Goal: Find specific page/section: Find specific page/section

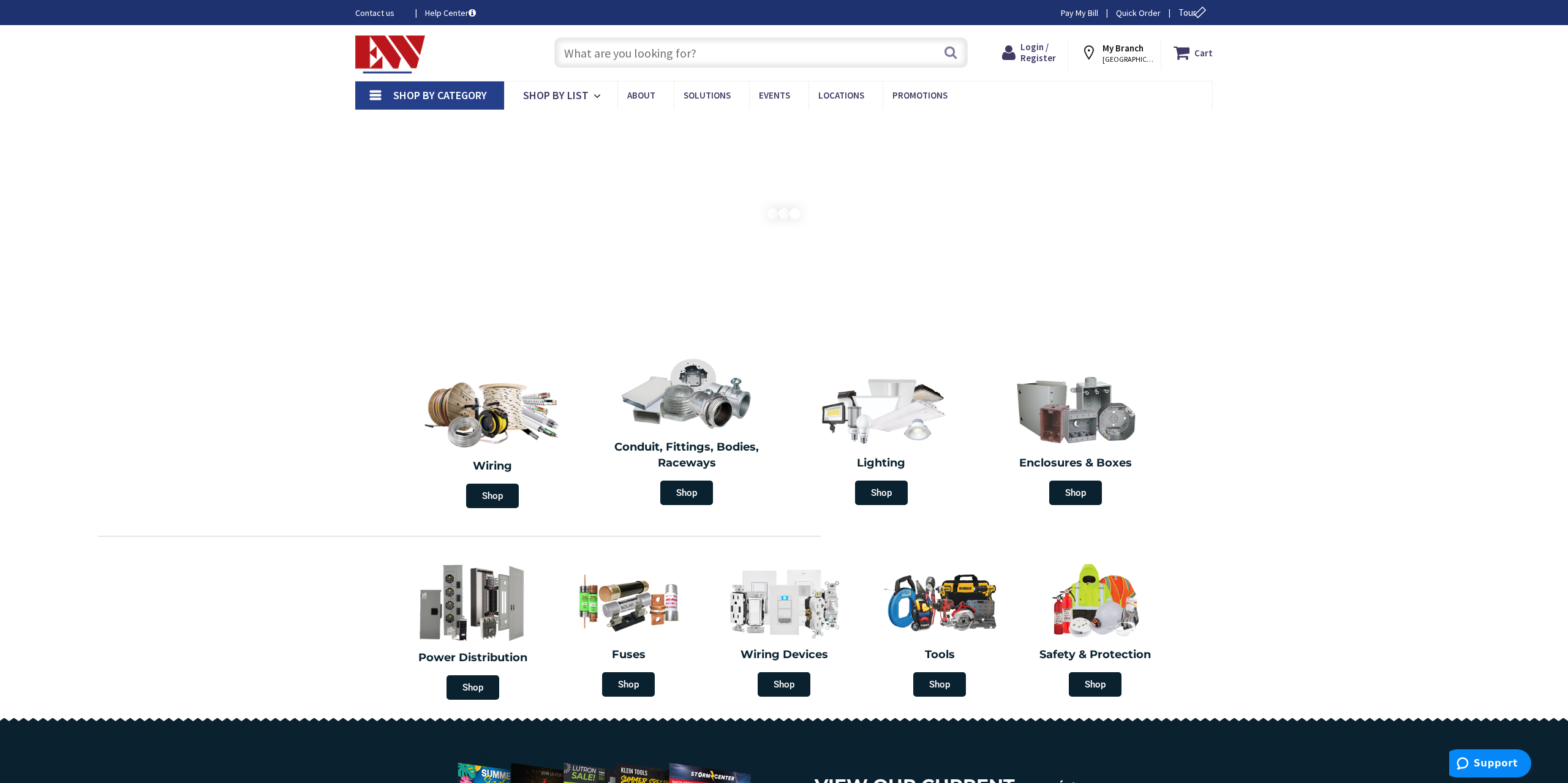
click at [1138, 48] on strong "My Branch" at bounding box center [1123, 48] width 41 height 12
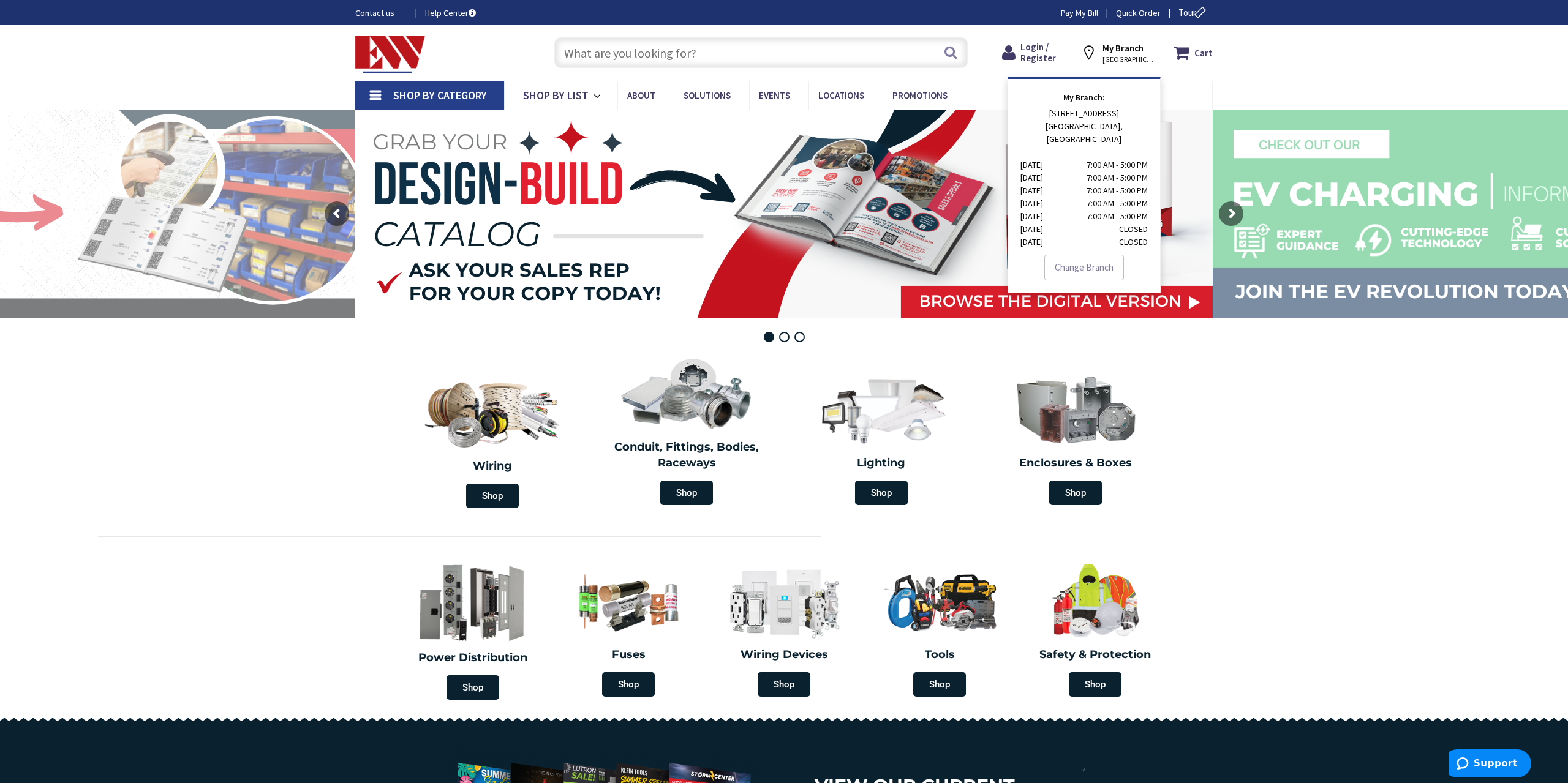
click at [219, 66] on div "Skip to Content Toggle Nav Search Cart My Cart Close" at bounding box center [784, 53] width 1568 height 56
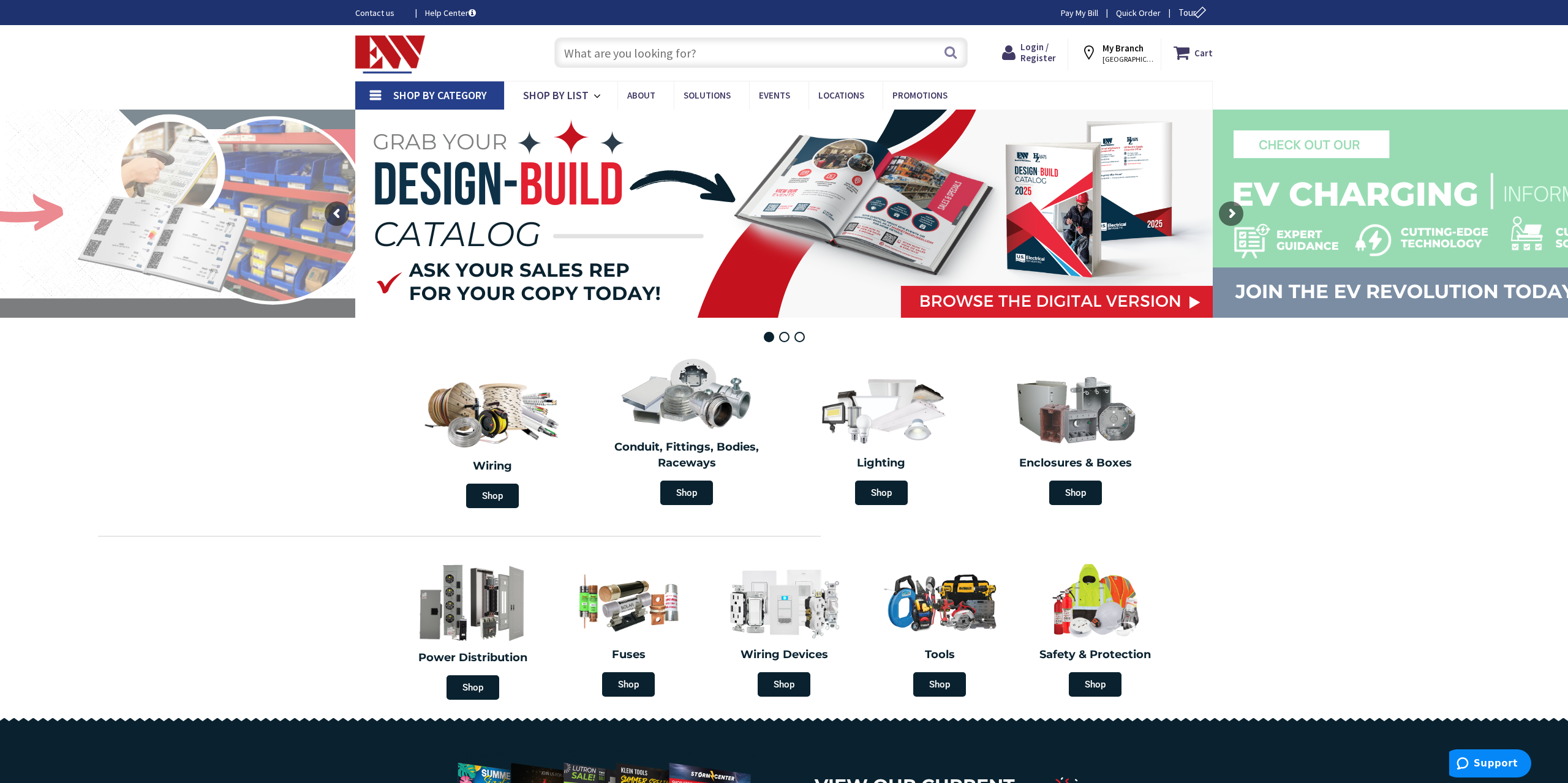
click at [461, 101] on span "Shop By Category" at bounding box center [440, 95] width 94 height 14
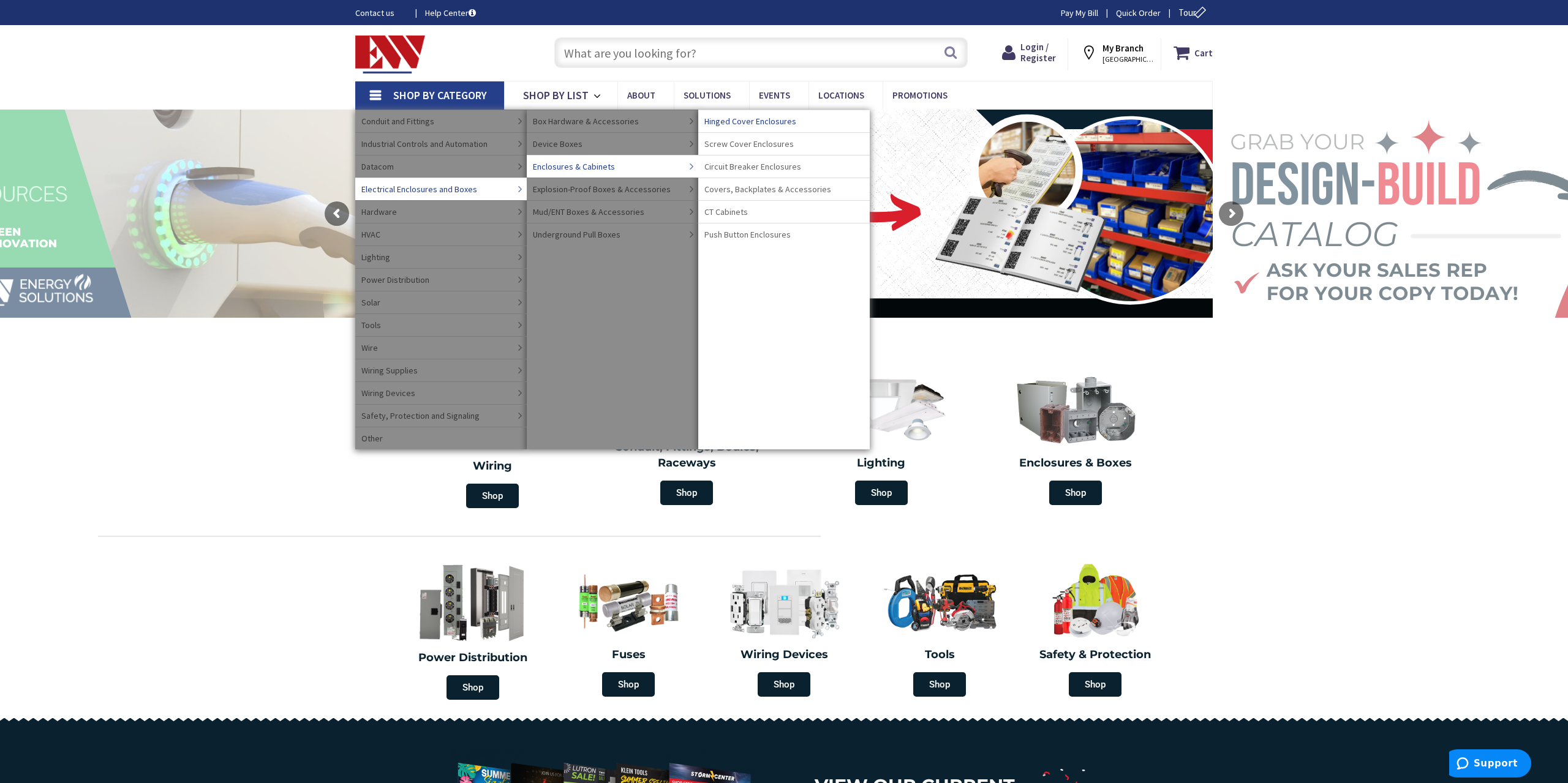
click at [747, 120] on span "Hinged Cover Enclosures" at bounding box center [750, 121] width 92 height 13
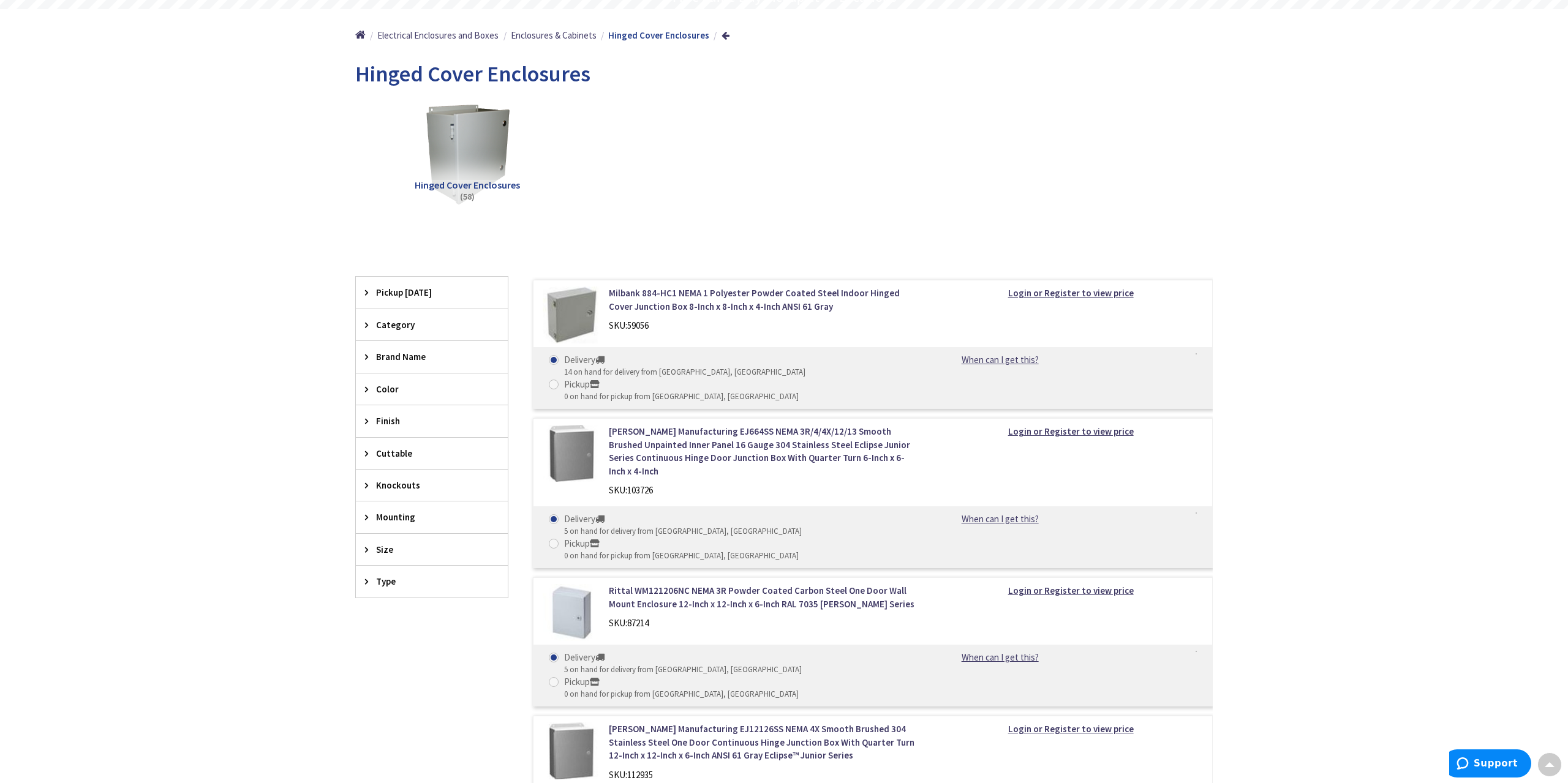
click at [412, 510] on div "Mounting" at bounding box center [432, 518] width 152 height 32
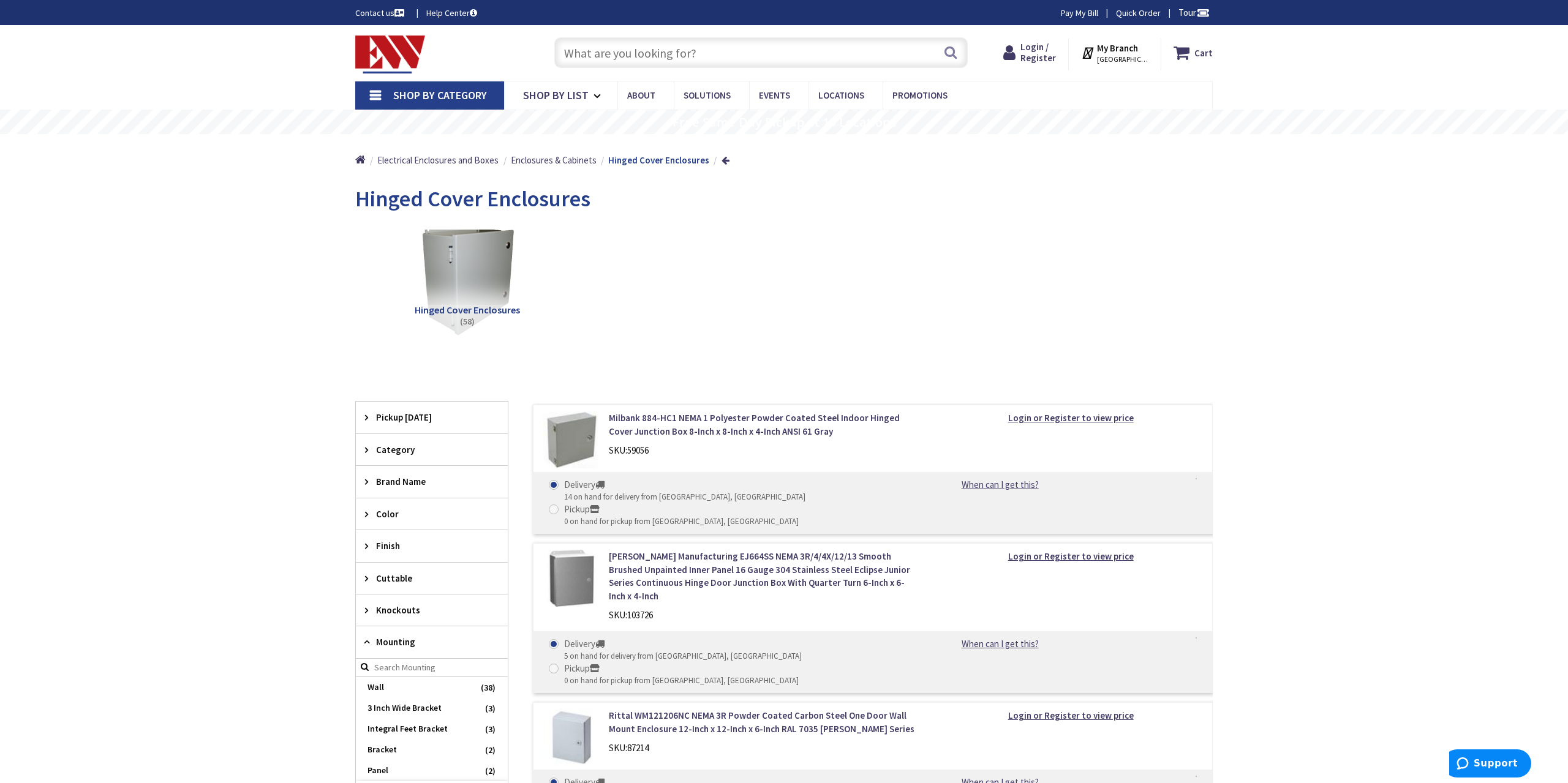
click at [495, 267] on img at bounding box center [466, 279] width 111 height 111
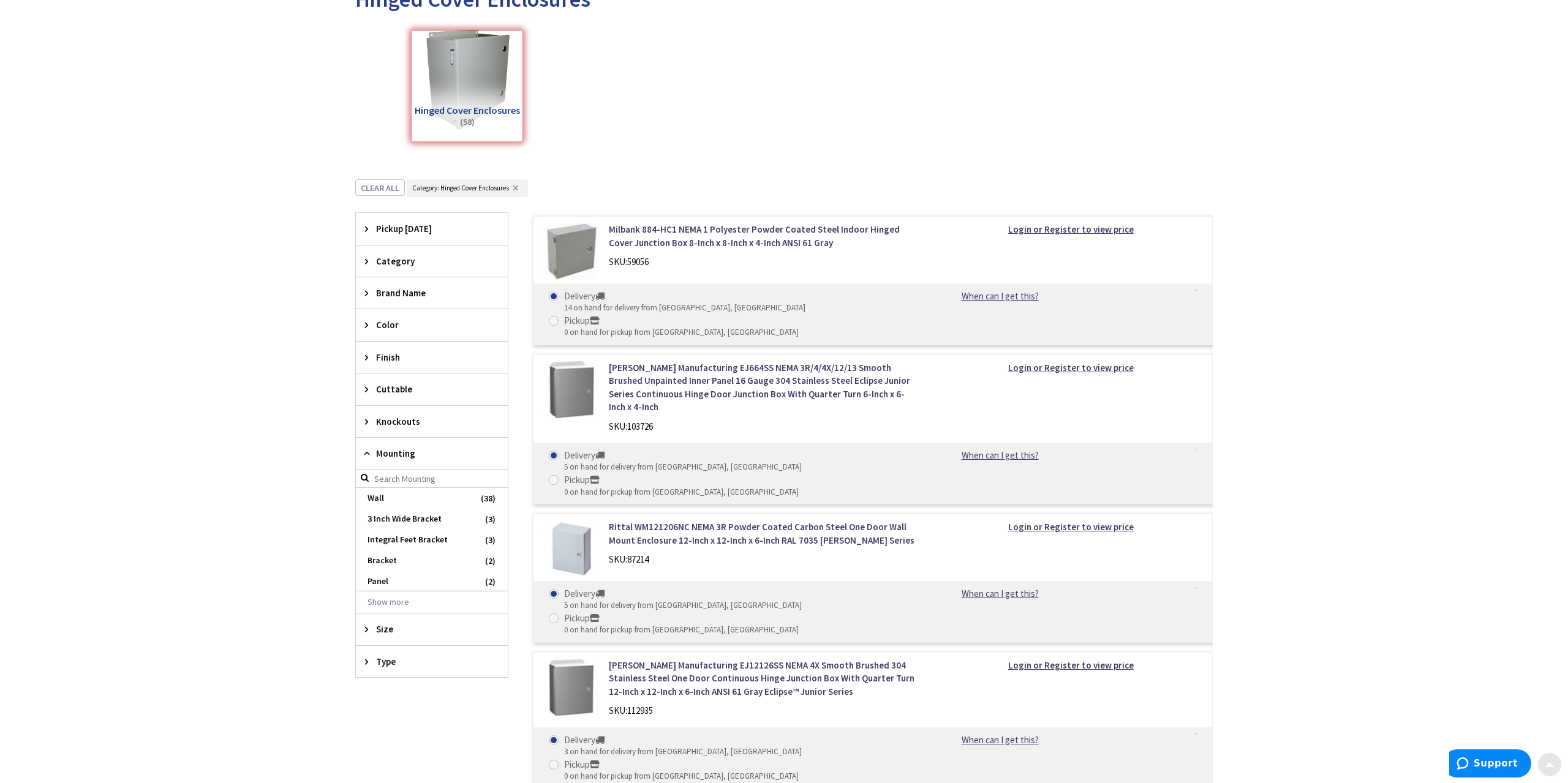
scroll to position [379, 0]
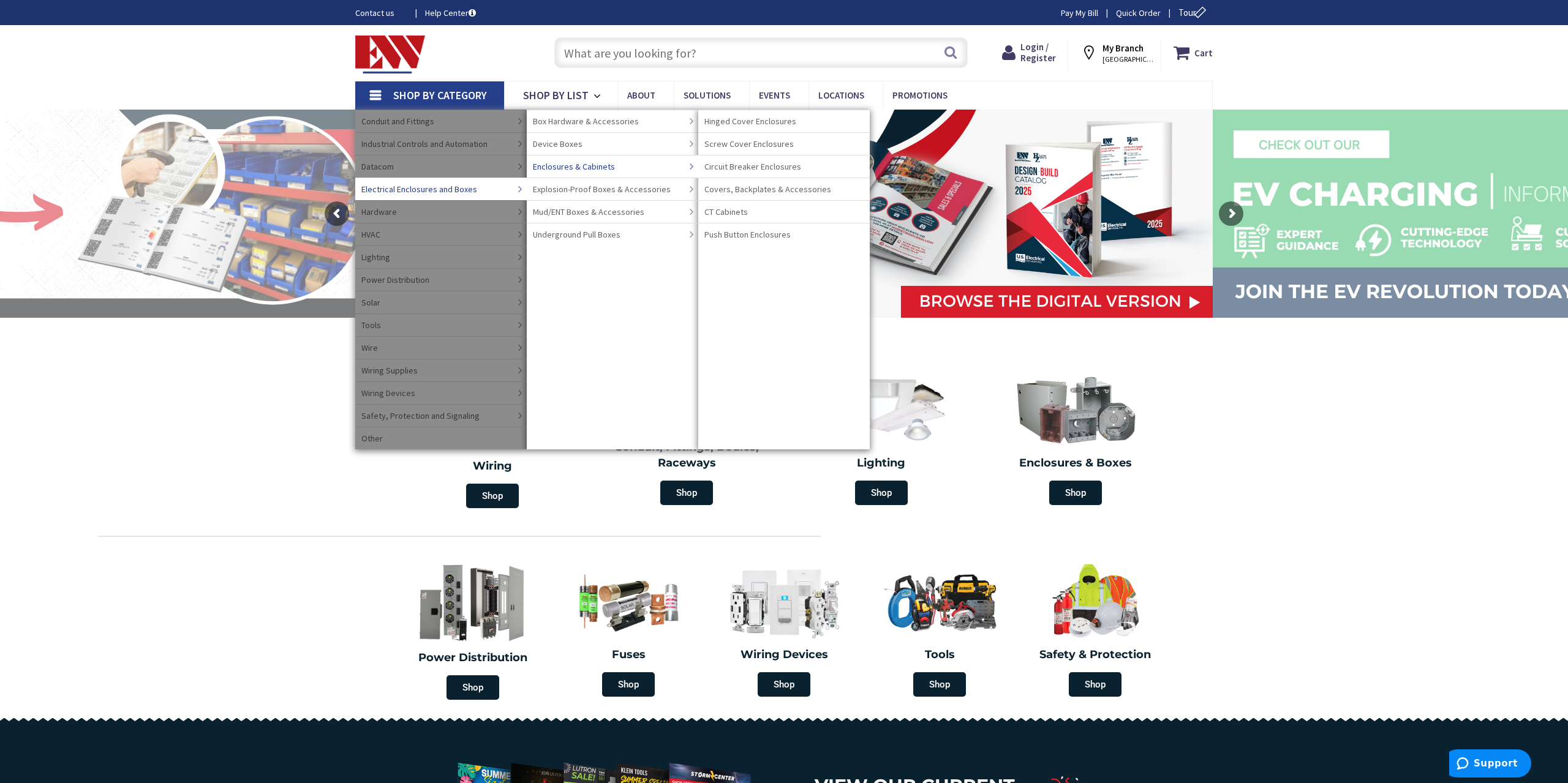
click at [602, 165] on span "Enclosures & Cabinets" at bounding box center [574, 167] width 82 height 13
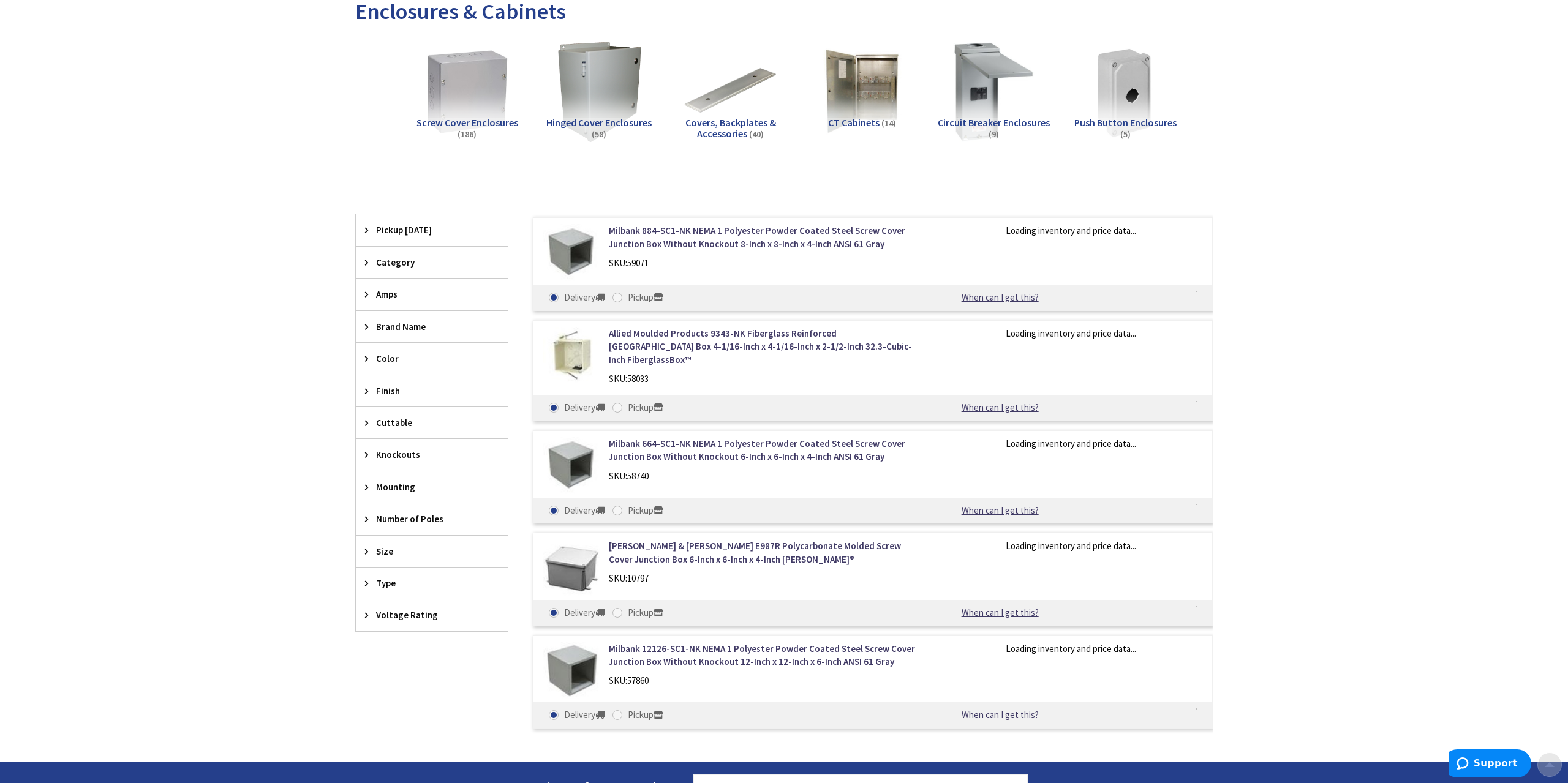
scroll to position [187, 0]
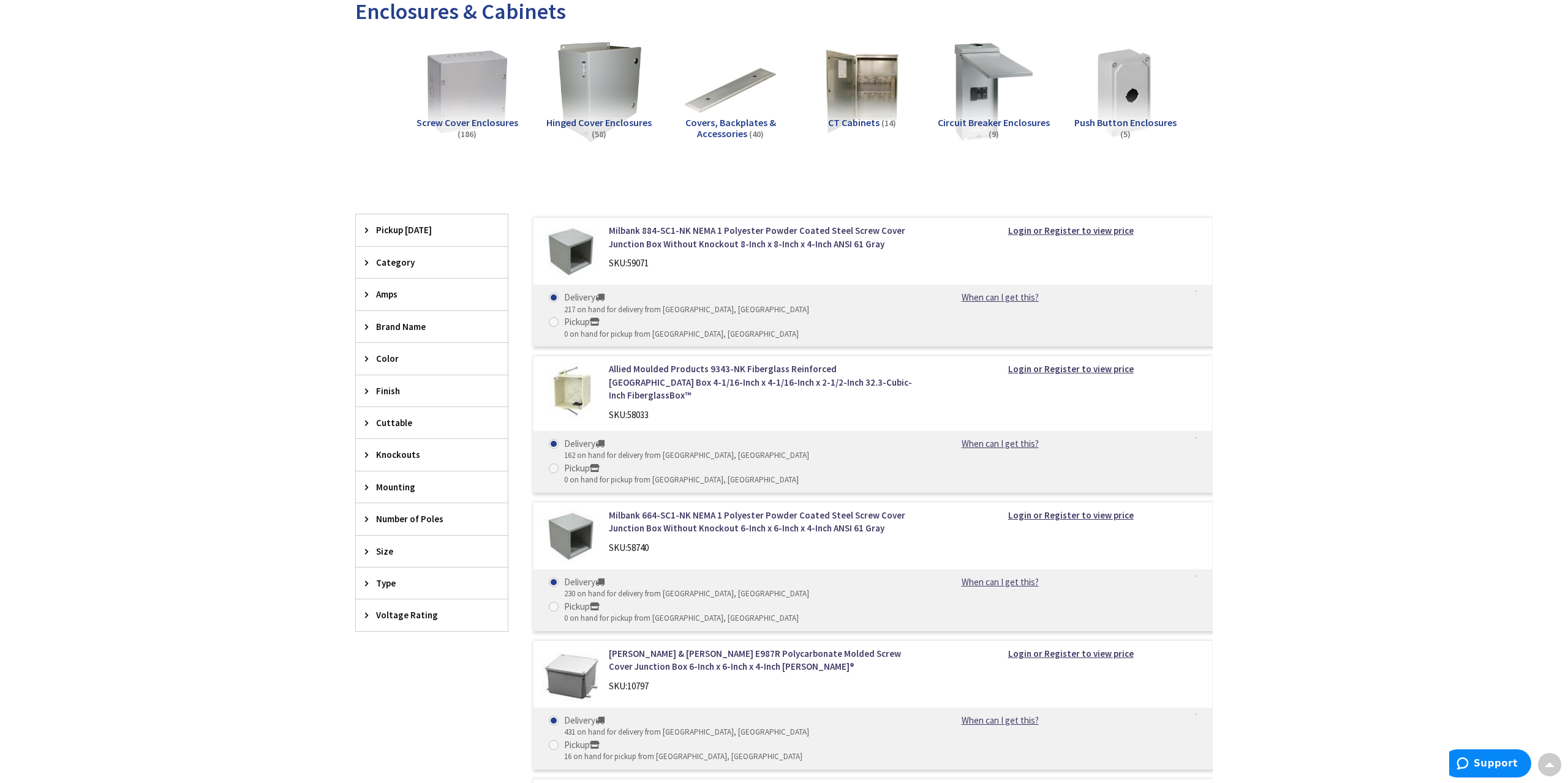
click at [383, 259] on span "Category" at bounding box center [425, 262] width 100 height 13
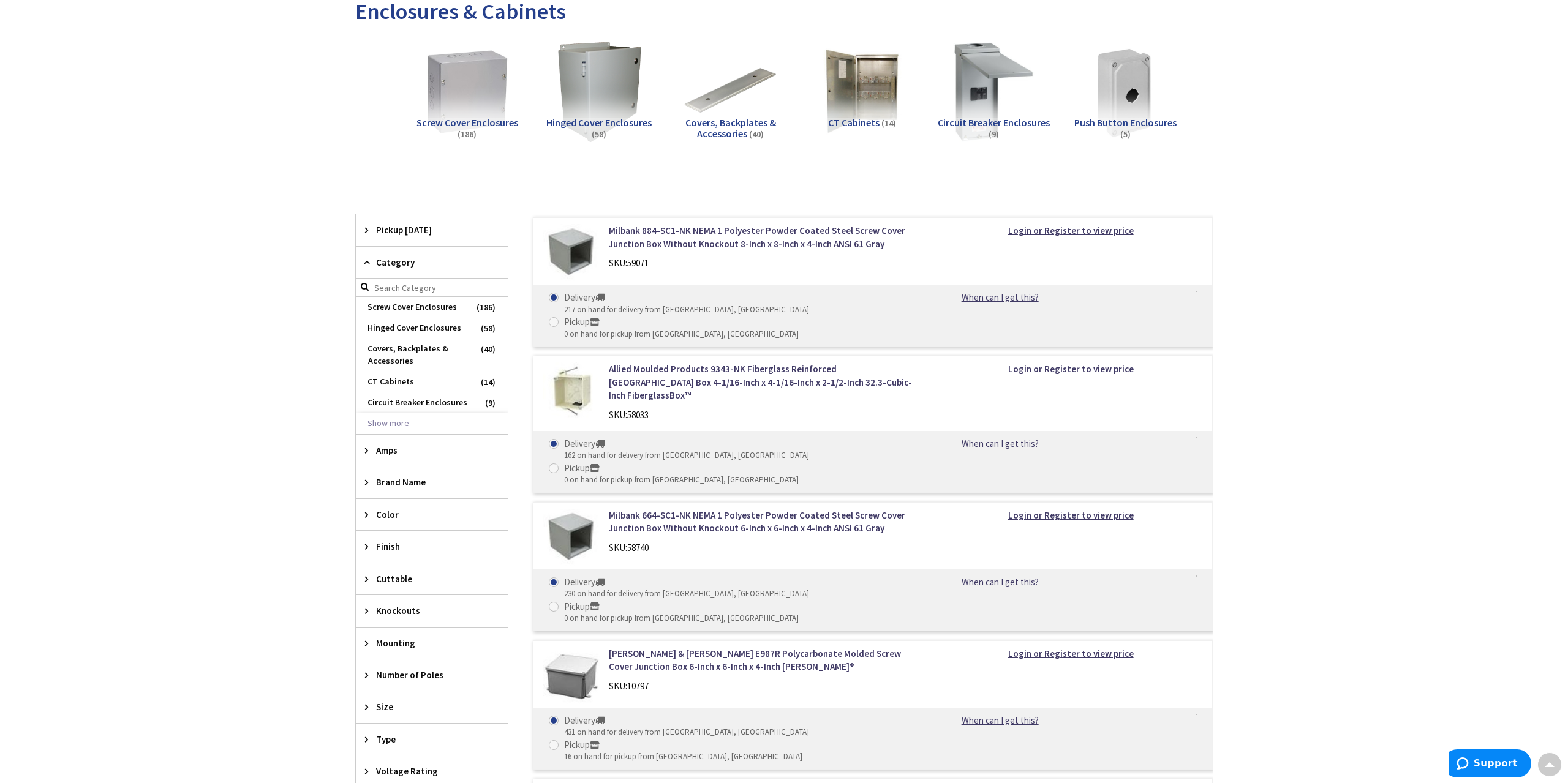
click at [383, 259] on span "Category" at bounding box center [425, 262] width 100 height 13
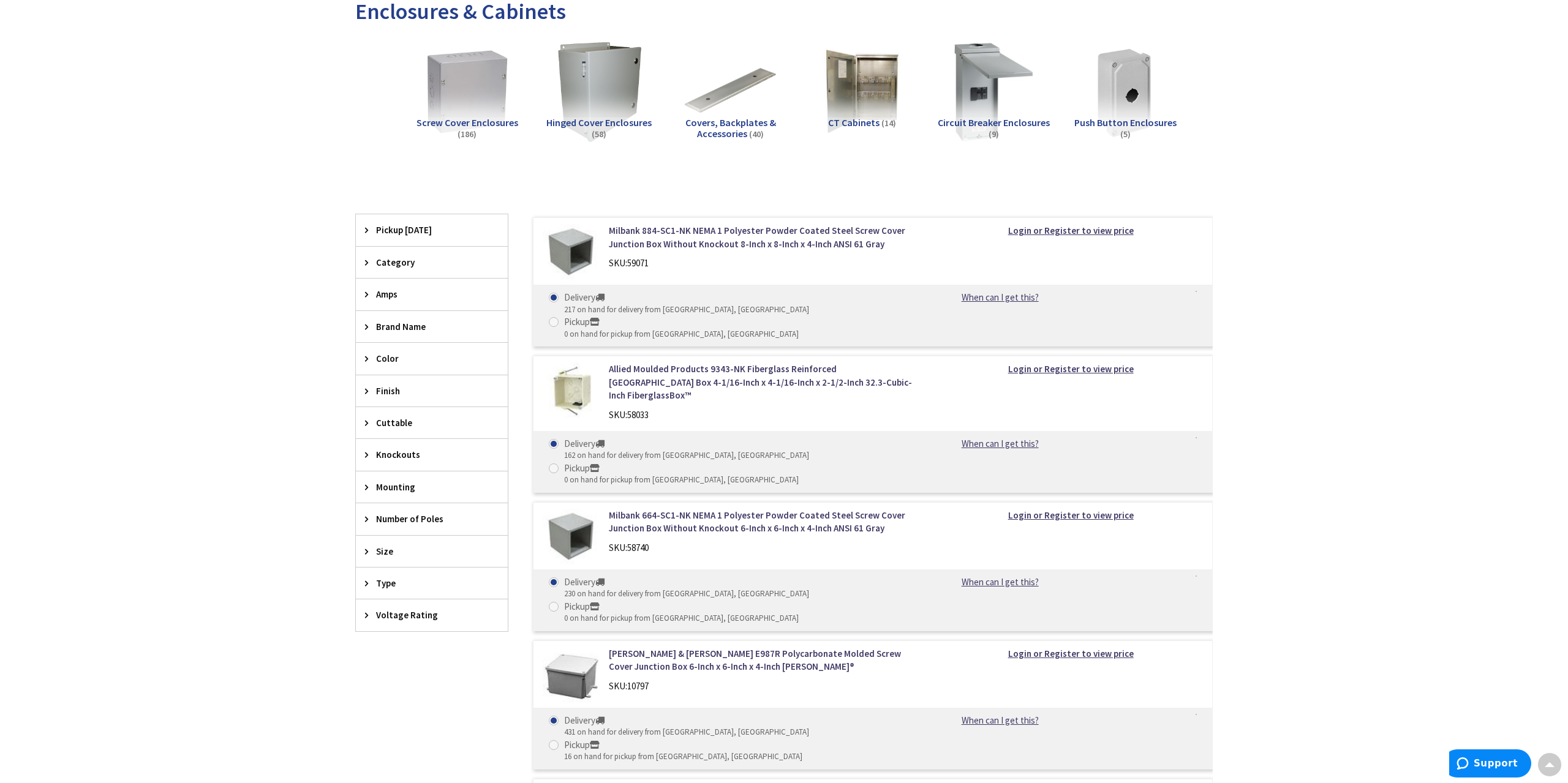
click at [384, 289] on span "Amps" at bounding box center [425, 294] width 100 height 13
click at [384, 328] on span "Brand Name" at bounding box center [425, 327] width 100 height 13
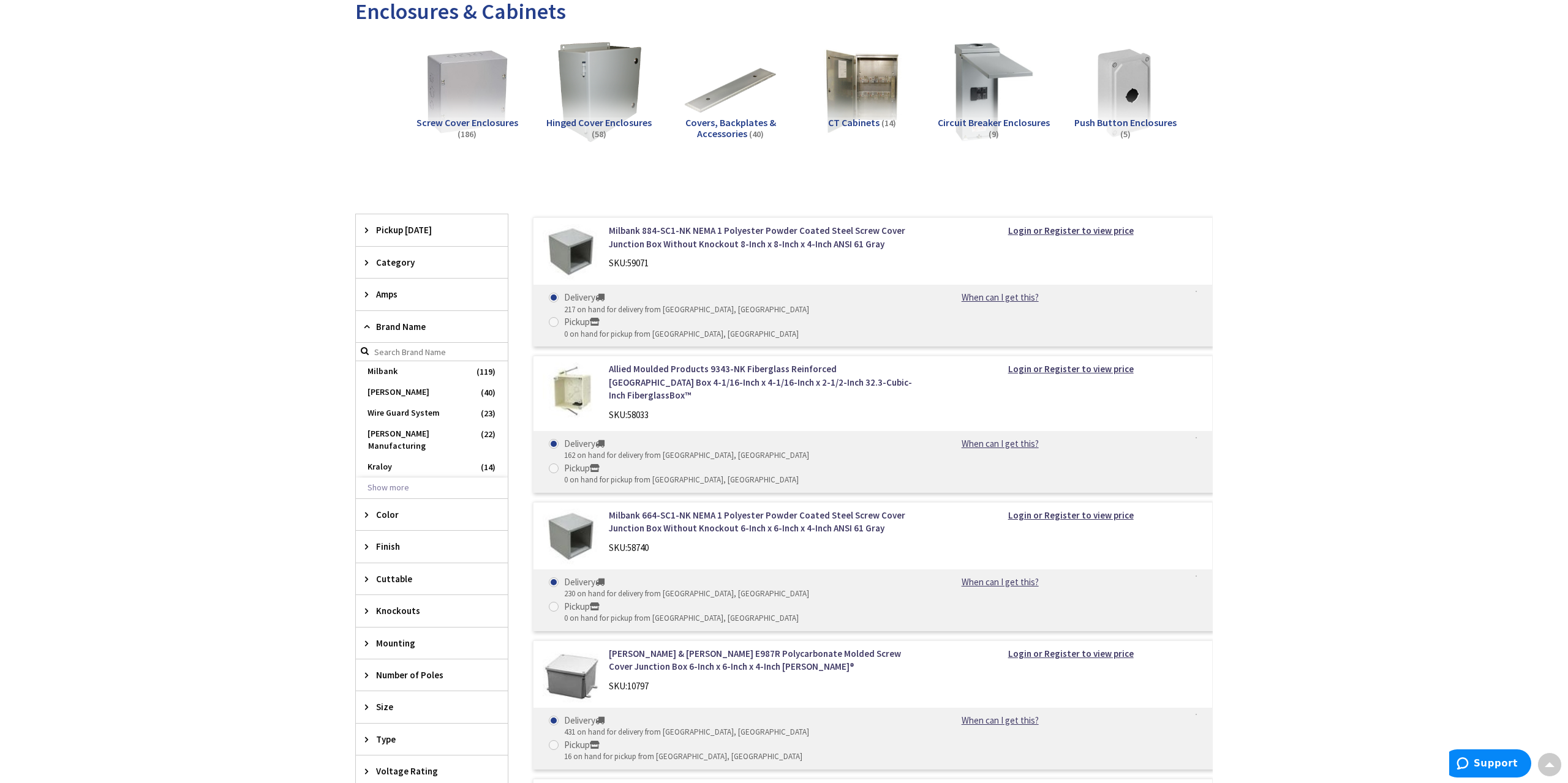
click at [384, 328] on span "Brand Name" at bounding box center [425, 327] width 100 height 13
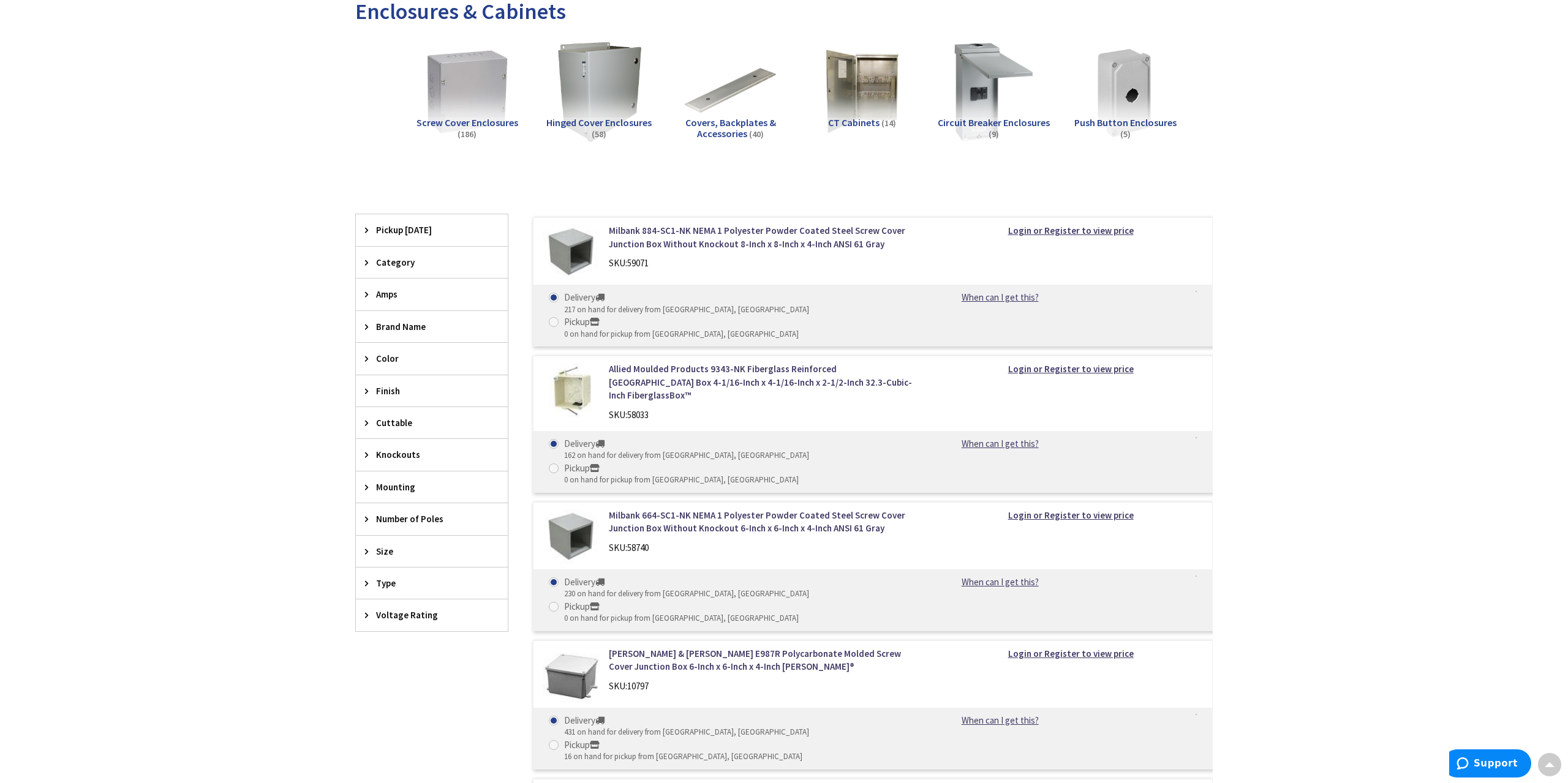
click at [384, 354] on span "Color" at bounding box center [425, 358] width 100 height 13
click at [392, 433] on div "Cuttable" at bounding box center [432, 423] width 152 height 32
click at [392, 420] on span "Cuttable" at bounding box center [425, 423] width 100 height 13
click at [391, 449] on span "Knockouts" at bounding box center [425, 455] width 100 height 13
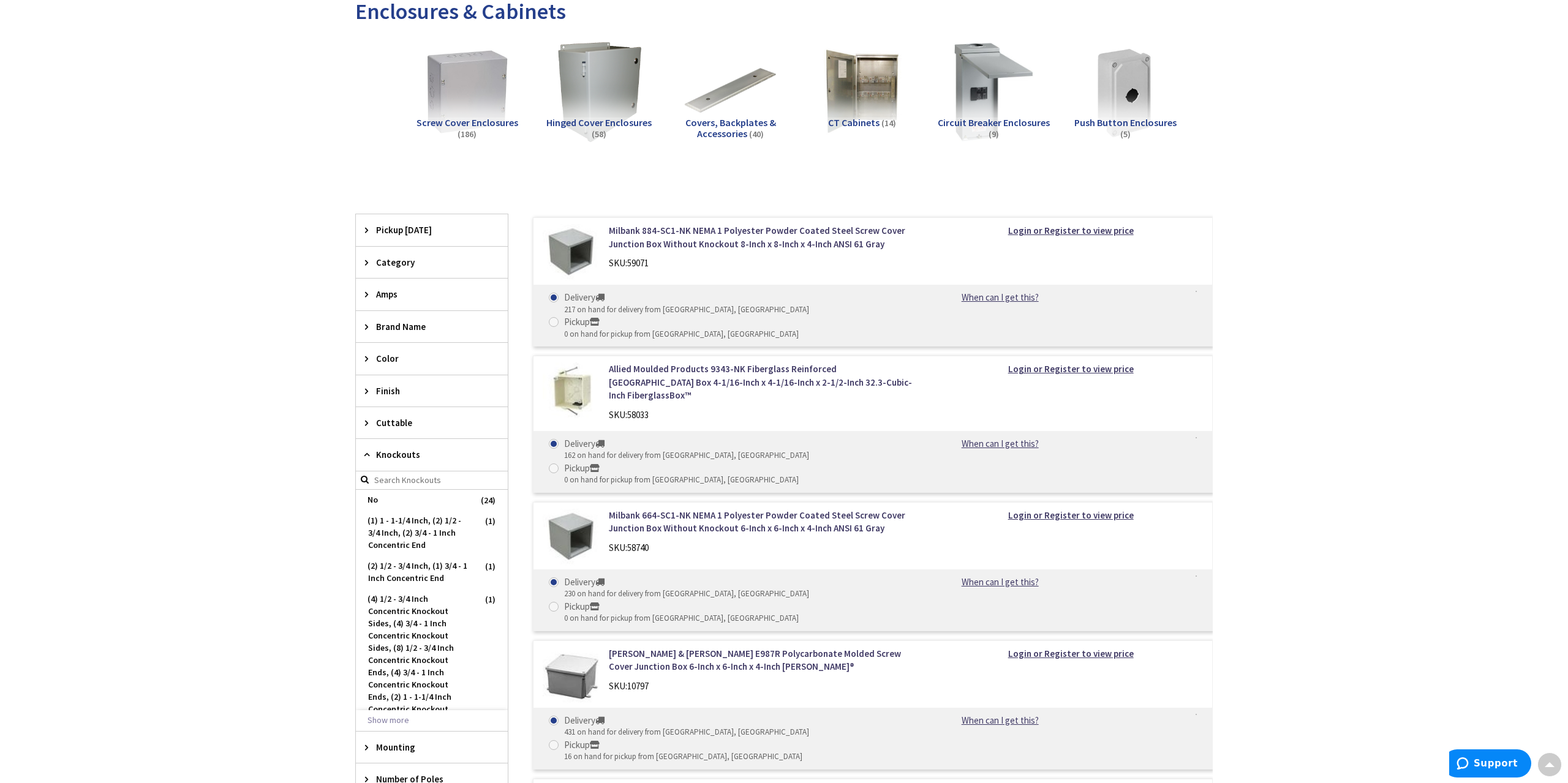
click at [391, 449] on span "Knockouts" at bounding box center [425, 455] width 100 height 13
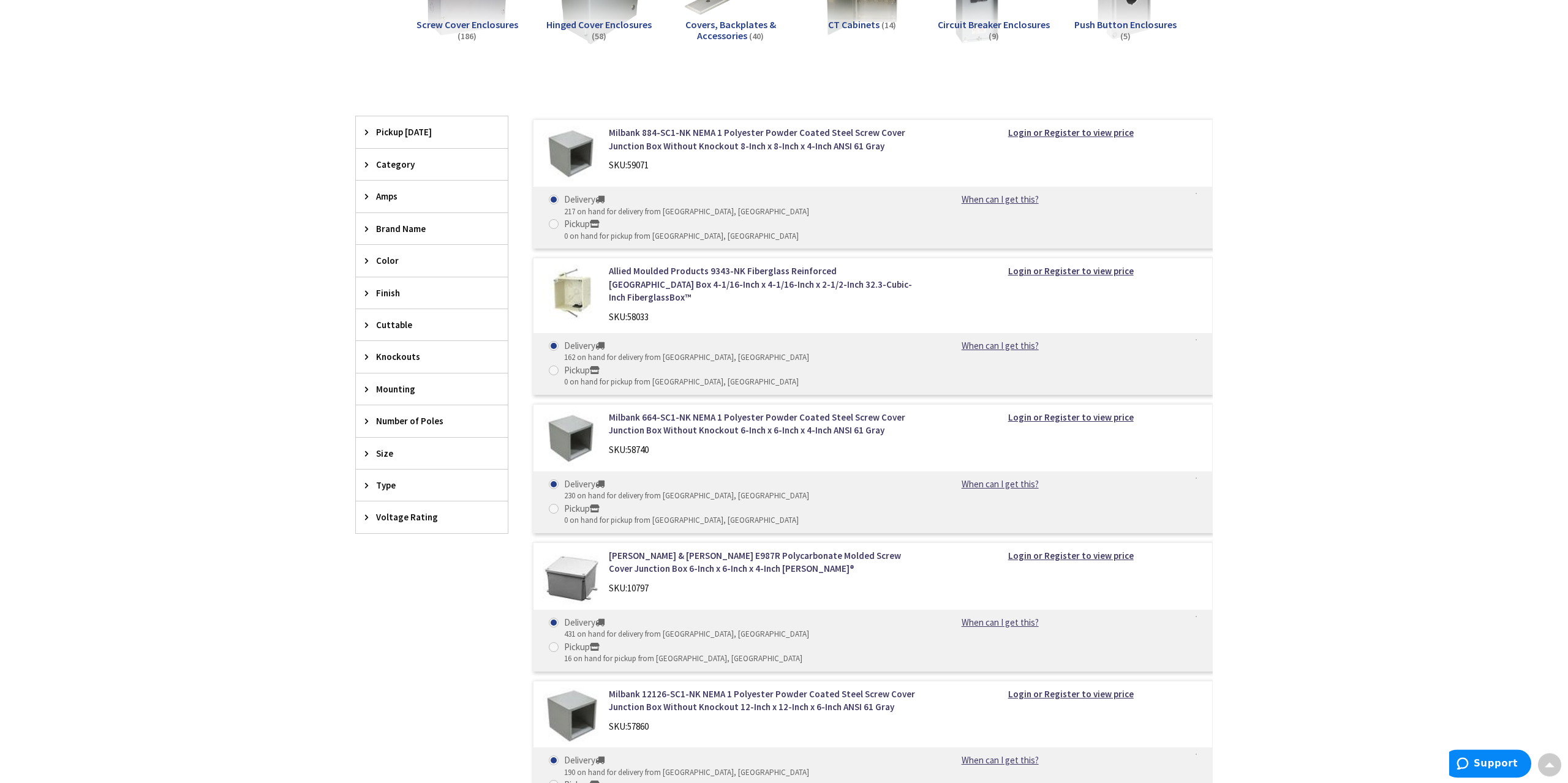
scroll to position [312, 0]
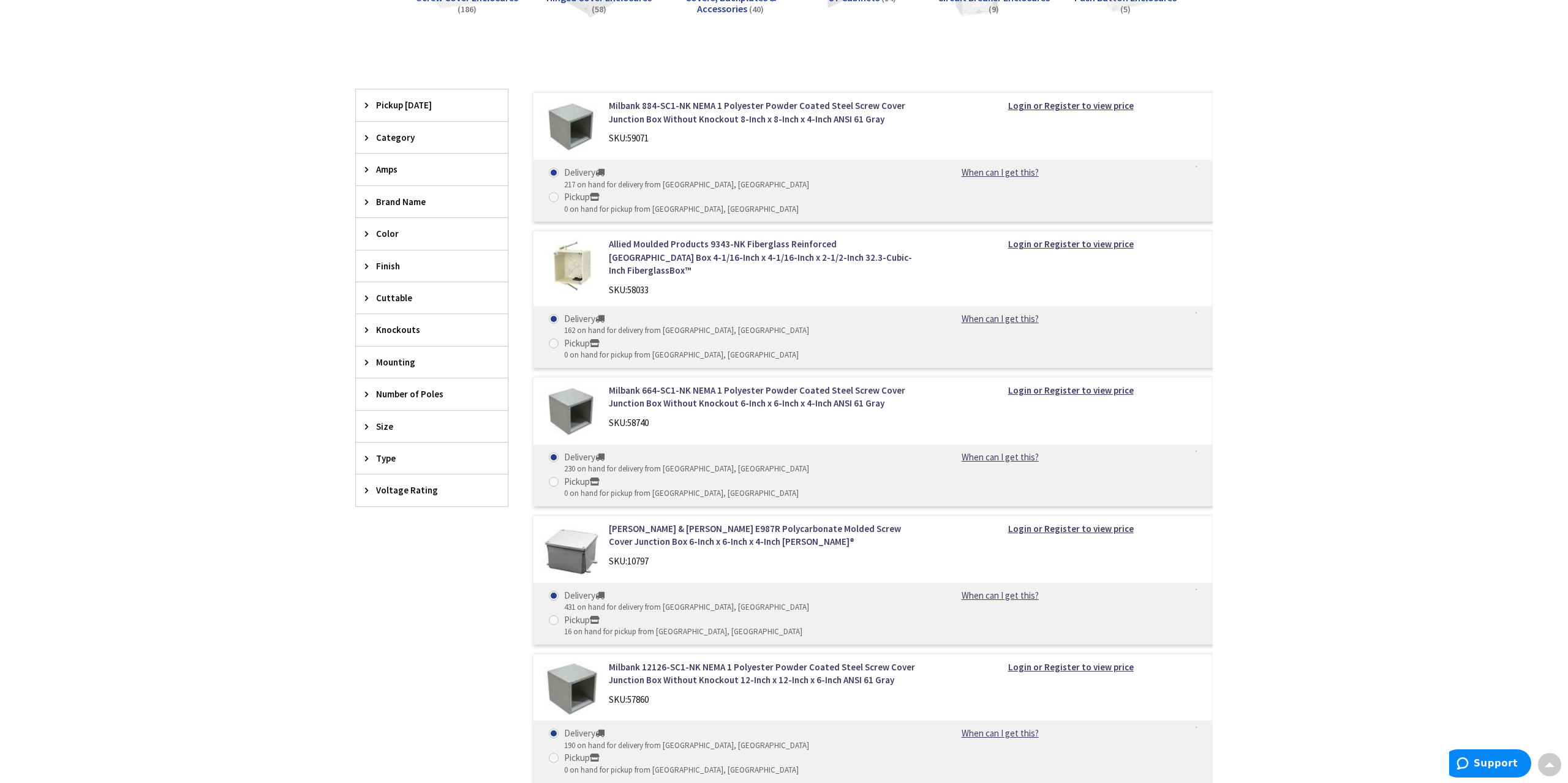
click at [398, 424] on span "Size" at bounding box center [425, 426] width 100 height 13
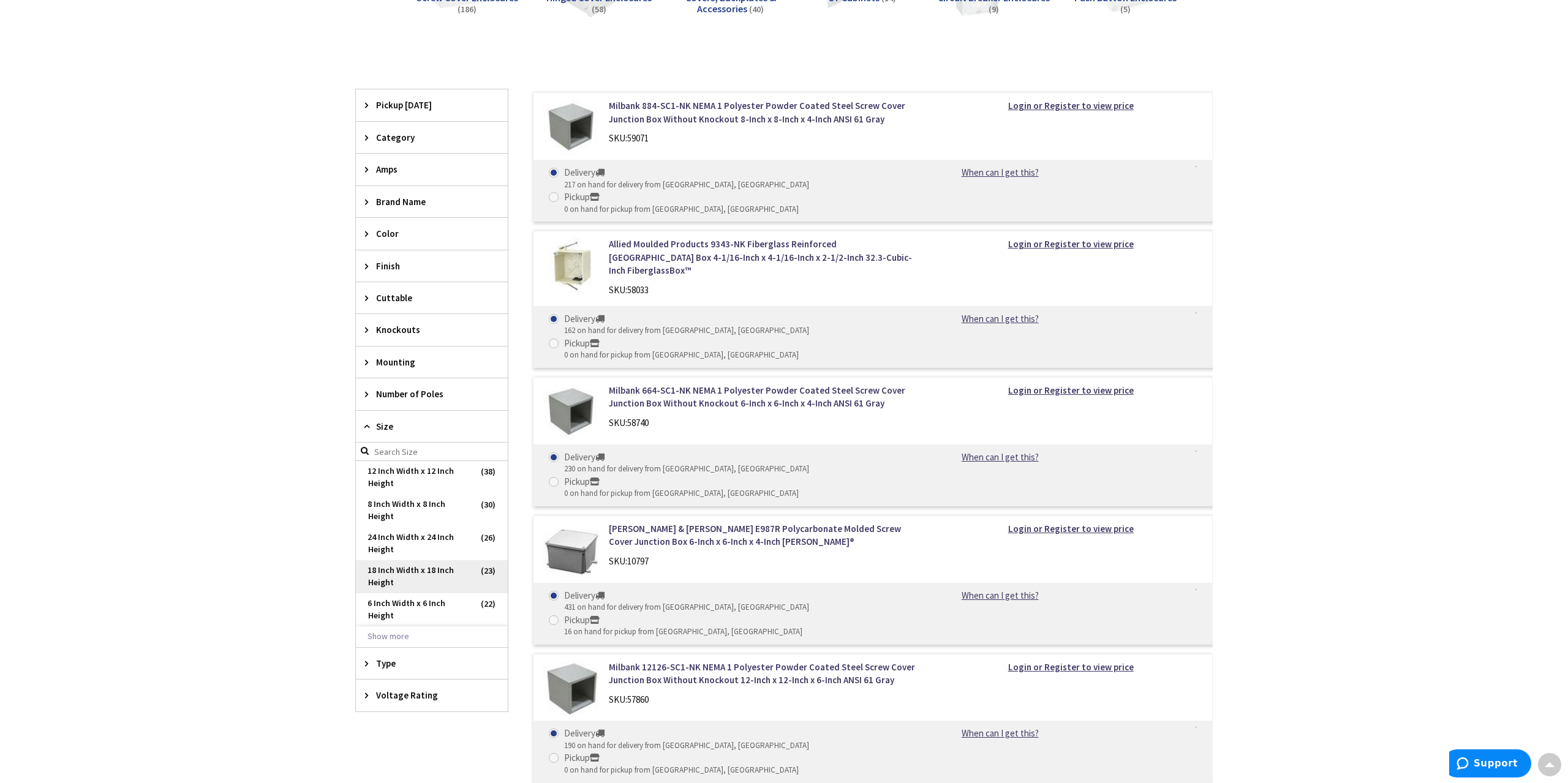
scroll to position [375, 0]
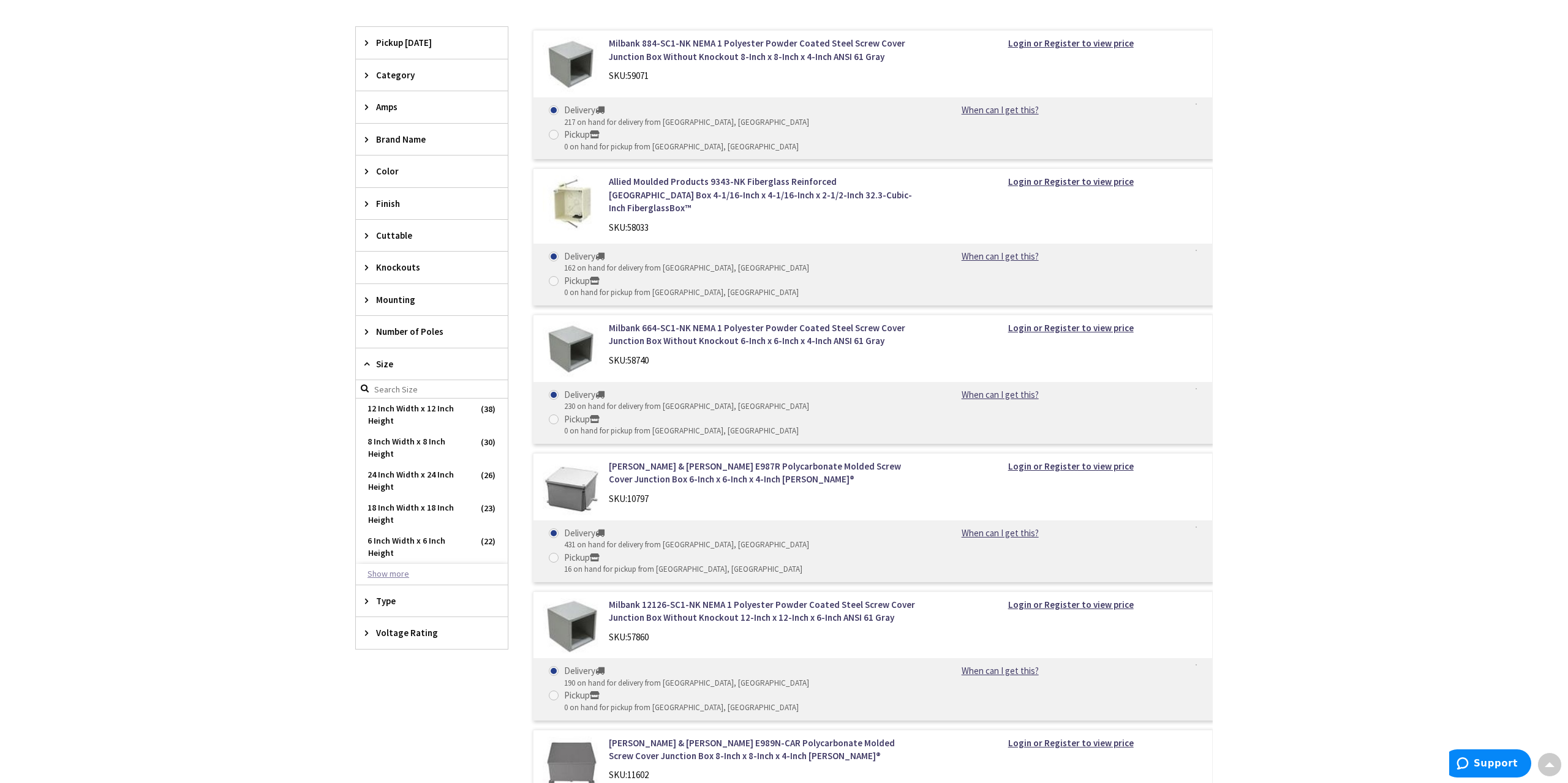
click at [398, 576] on button "Show more" at bounding box center [432, 574] width 152 height 20
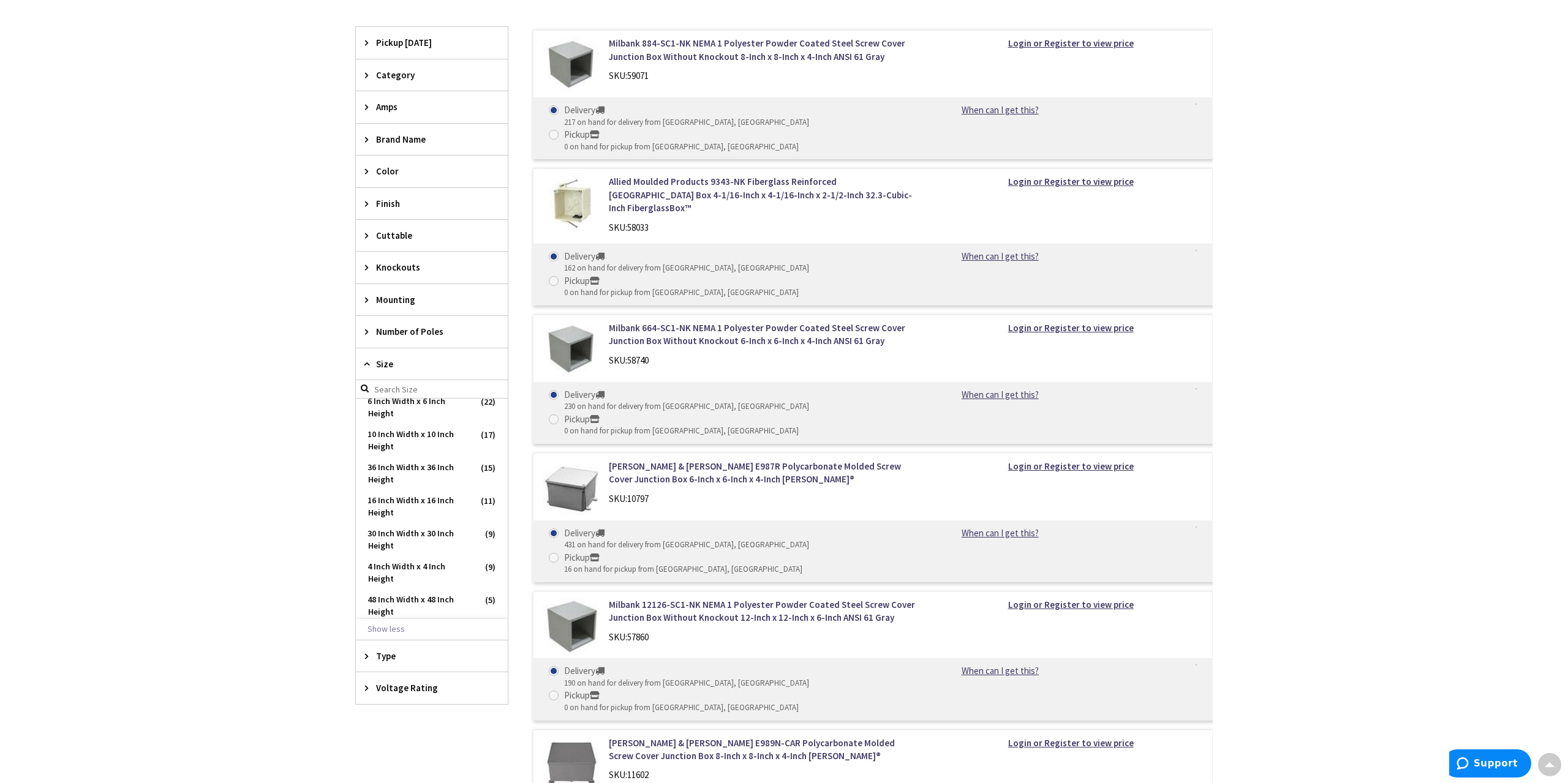
scroll to position [0, 0]
click at [400, 384] on input "search" at bounding box center [432, 389] width 152 height 18
type input "20"
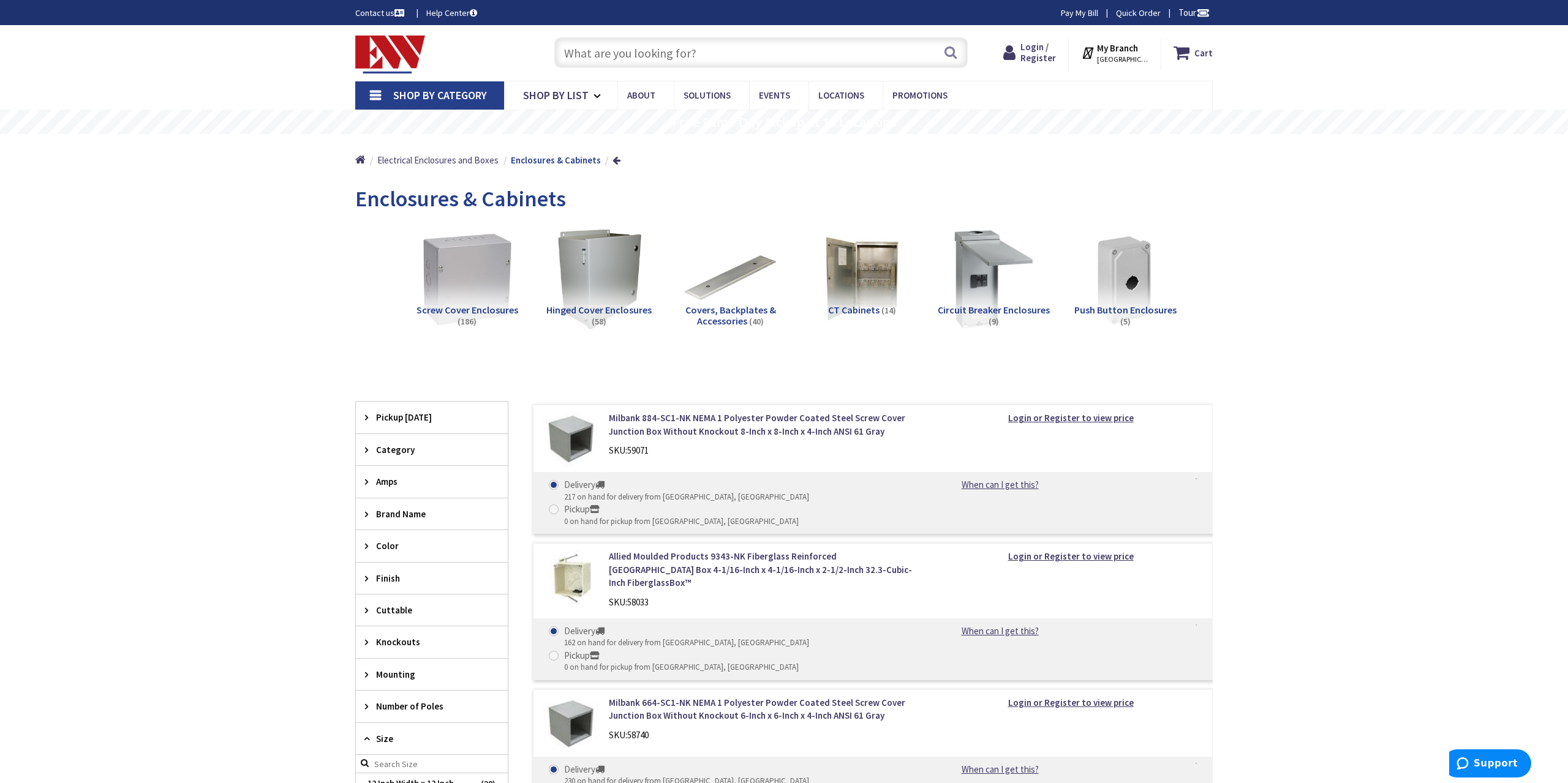
click at [496, 273] on img at bounding box center [466, 279] width 111 height 111
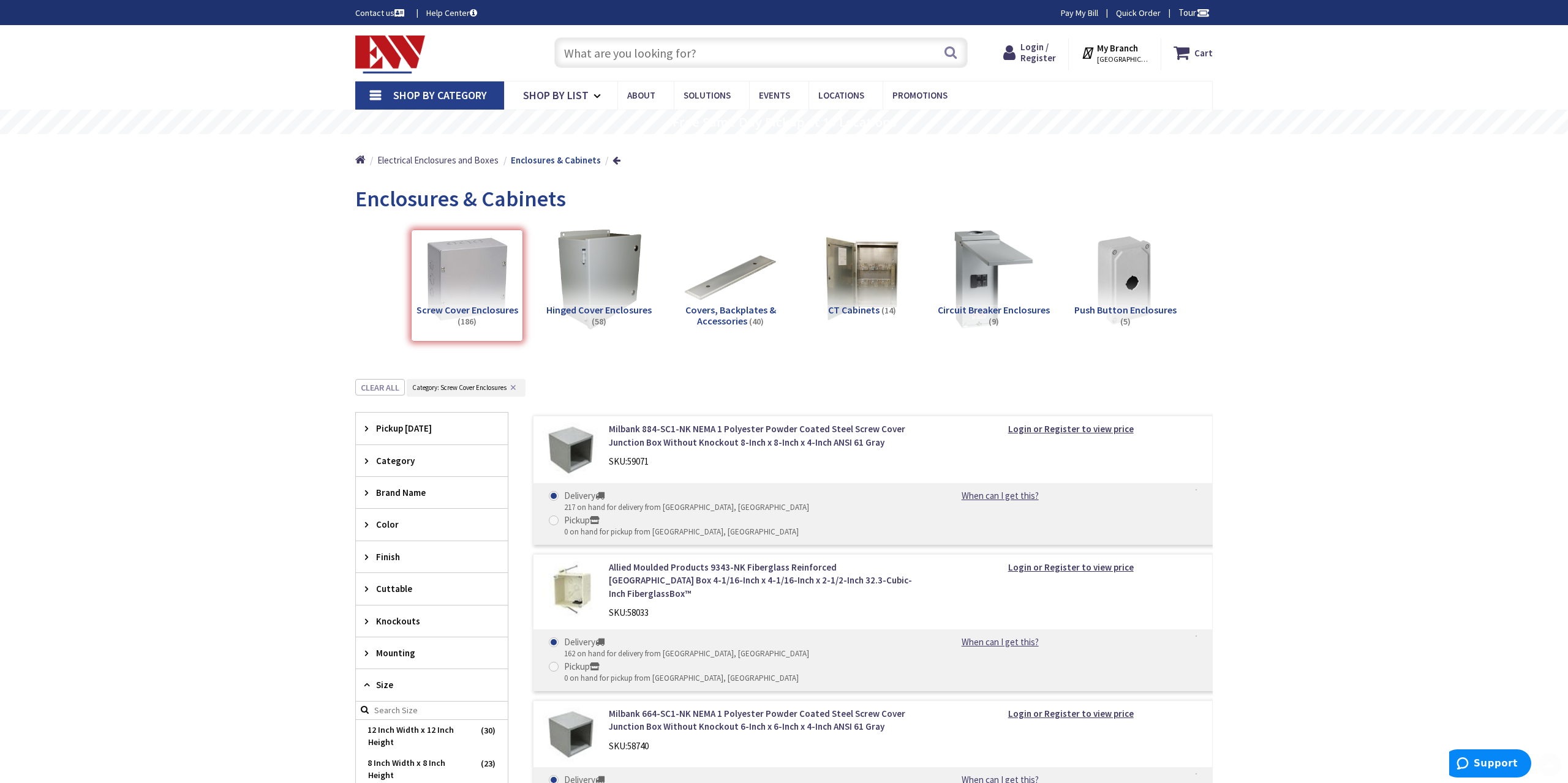
scroll to position [379, 0]
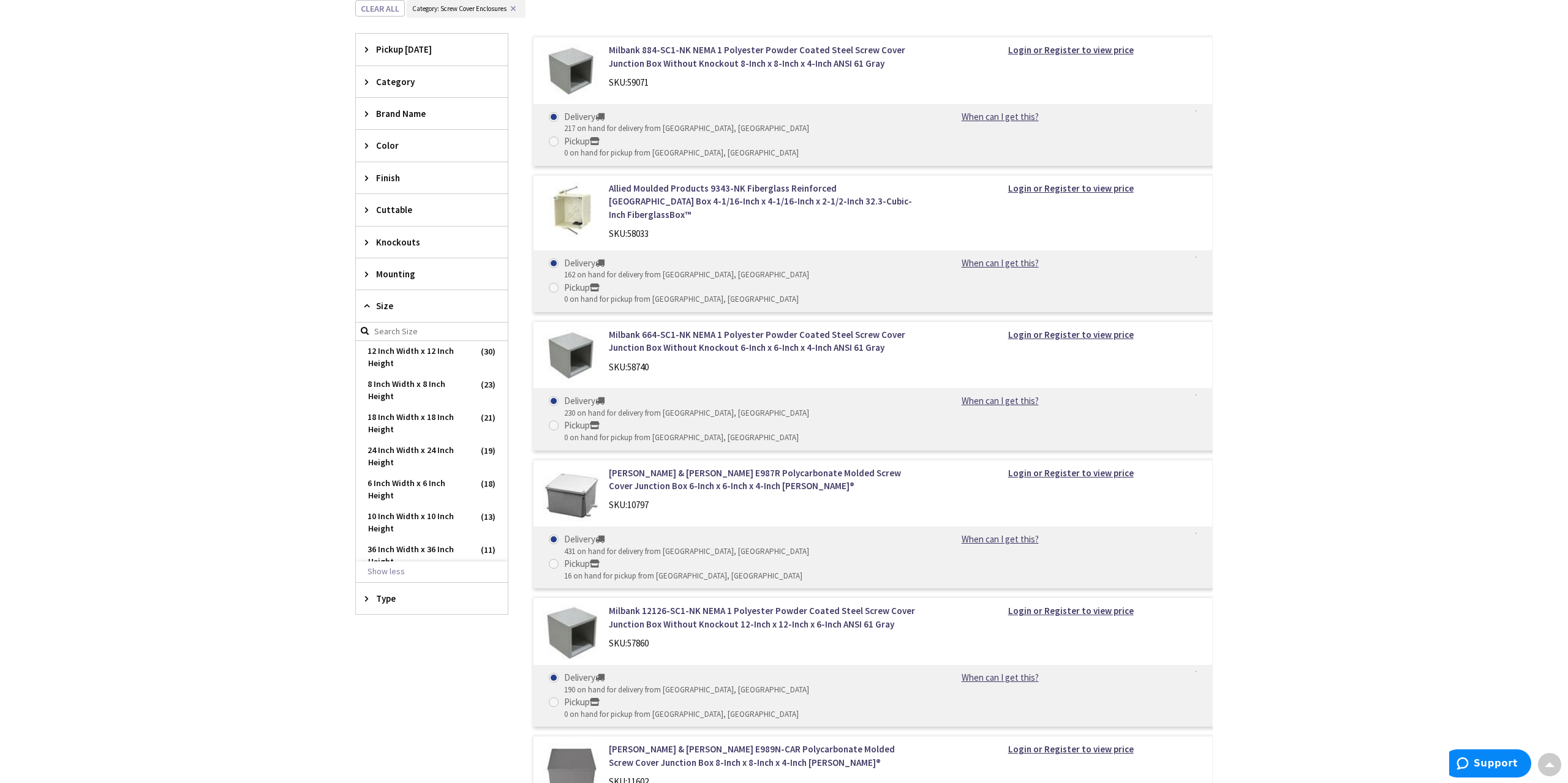
click at [418, 327] on input "search" at bounding box center [432, 332] width 152 height 18
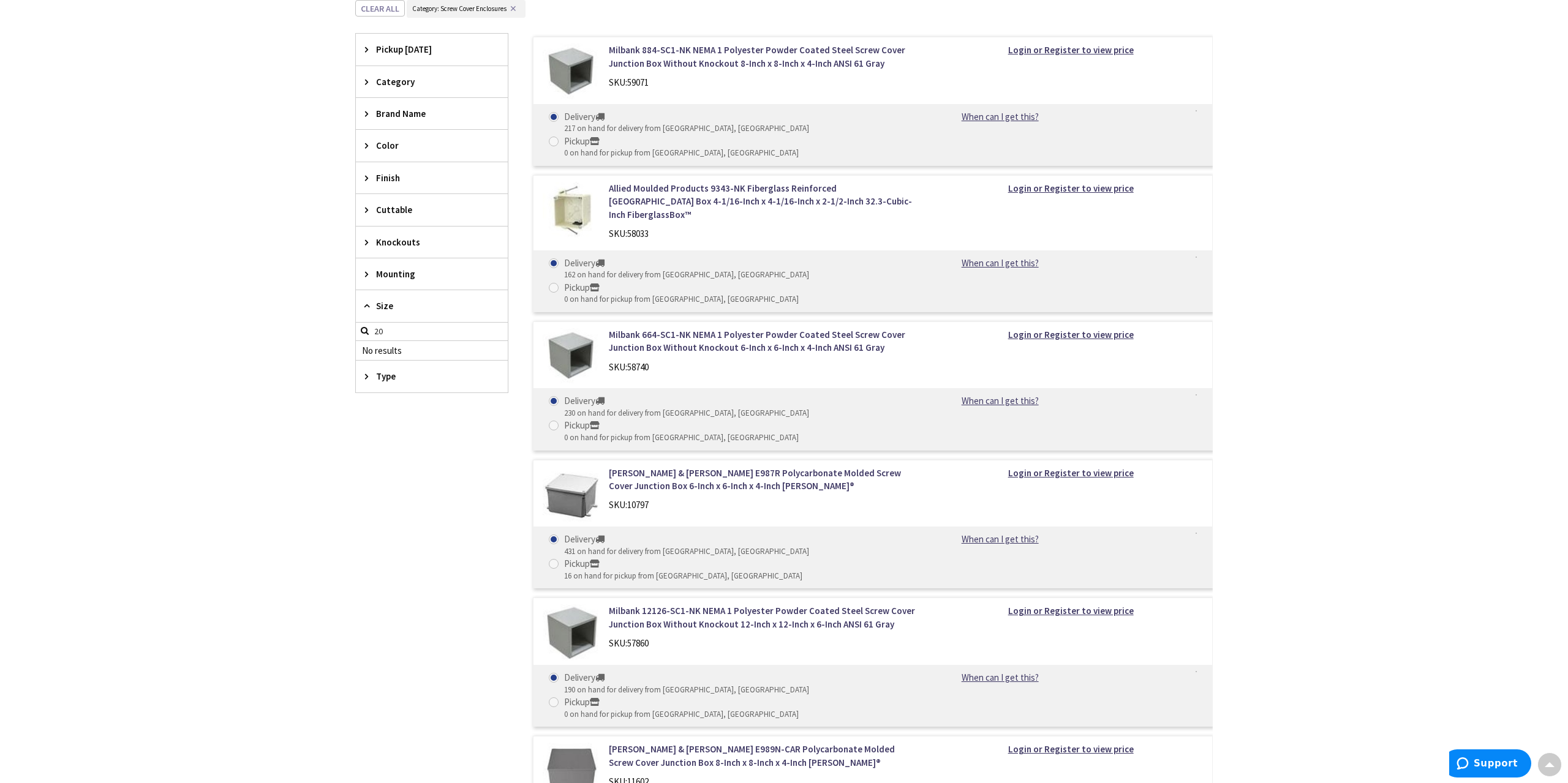
type input "20"
